Goal: Task Accomplishment & Management: Use online tool/utility

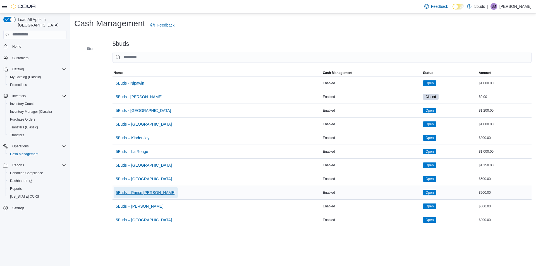
click at [146, 193] on span "5Buds – Prince [PERSON_NAME]" at bounding box center [146, 193] width 60 height 6
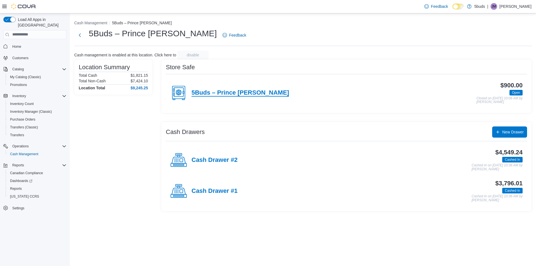
click at [204, 89] on h4 "5Buds – Prince [PERSON_NAME]" at bounding box center [240, 92] width 97 height 7
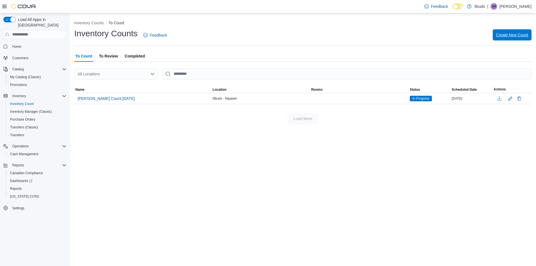
click at [520, 30] on span "Create New Count" at bounding box center [512, 34] width 32 height 11
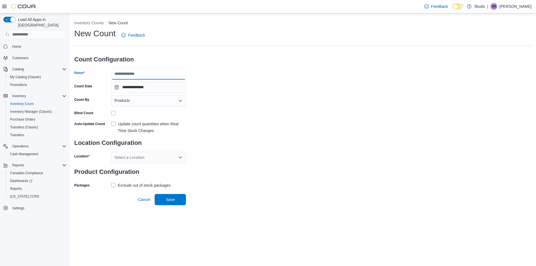
click at [135, 71] on input "Name" at bounding box center [148, 73] width 75 height 11
type input "**********"
click at [125, 156] on div "Select a Location" at bounding box center [148, 157] width 75 height 11
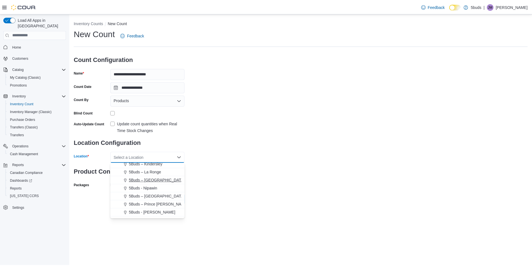
scroll to position [28, 0]
click at [144, 195] on span "5Buds – Prince [PERSON_NAME]" at bounding box center [160, 196] width 60 height 6
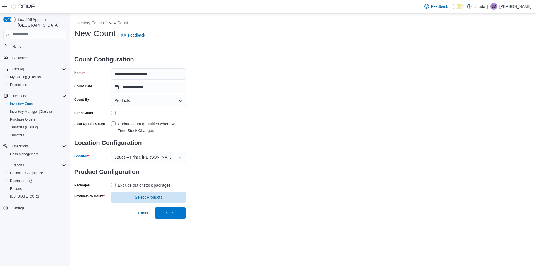
click at [113, 186] on label "Exclude out of stock packages" at bounding box center [140, 185] width 59 height 7
click at [162, 201] on span "Select Products" at bounding box center [149, 197] width 68 height 11
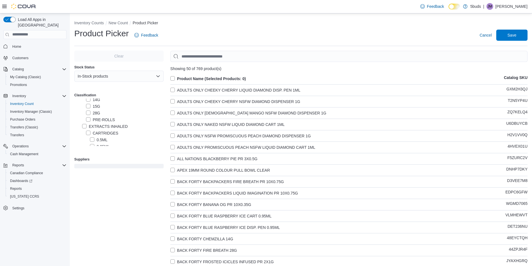
scroll to position [56, 0]
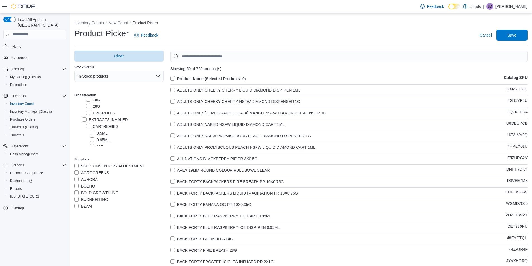
click at [88, 106] on label "28G" at bounding box center [93, 106] width 14 height 7
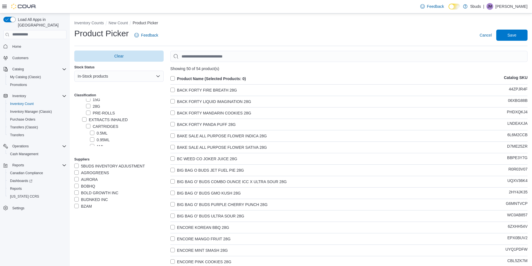
click at [175, 80] on label "Product Name (Selected Products: 0)" at bounding box center [208, 78] width 76 height 7
click at [516, 34] on span "Save" at bounding box center [511, 35] width 9 height 6
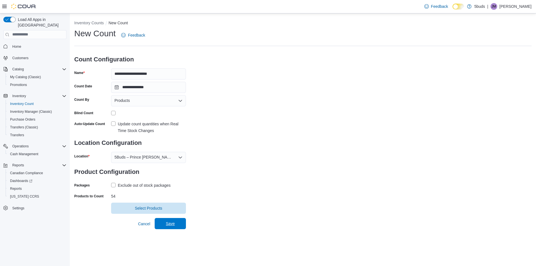
click at [168, 225] on span "Save" at bounding box center [170, 224] width 9 height 6
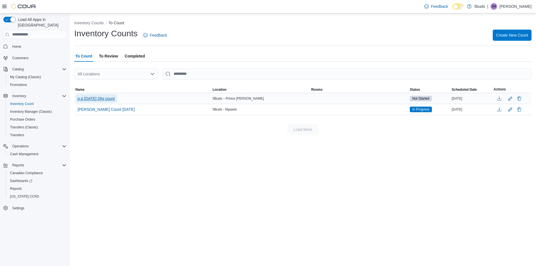
click at [106, 101] on span "p.a aug 10/25 28g count" at bounding box center [96, 99] width 37 height 6
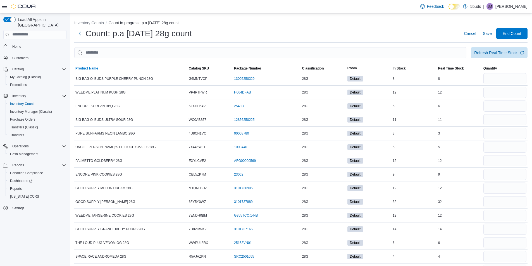
click at [92, 65] on span "Product Name" at bounding box center [130, 68] width 113 height 7
